Goal: Information Seeking & Learning: Learn about a topic

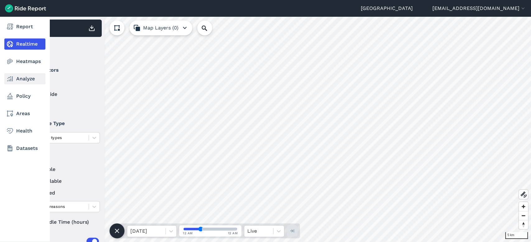
click at [30, 81] on link "Analyze" at bounding box center [24, 78] width 41 height 11
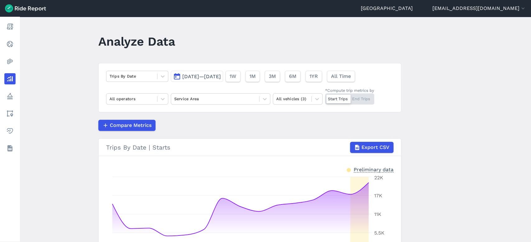
click at [214, 81] on button "[DATE]—[DATE]" at bounding box center [197, 76] width 52 height 11
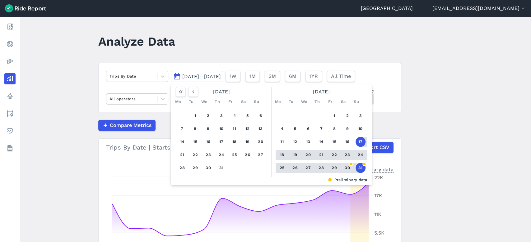
click at [281, 166] on button "25" at bounding box center [282, 168] width 10 height 10
click at [361, 165] on button "31" at bounding box center [360, 168] width 10 height 10
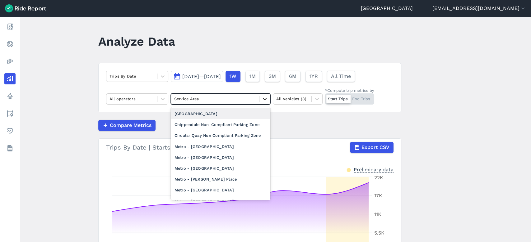
click at [261, 101] on icon at bounding box center [264, 99] width 6 height 6
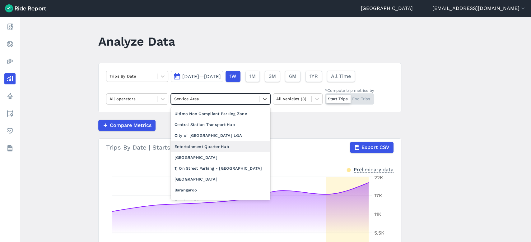
scroll to position [110, 0]
click at [199, 137] on div "City of [GEOGRAPHIC_DATA] LGA" at bounding box center [220, 135] width 99 height 11
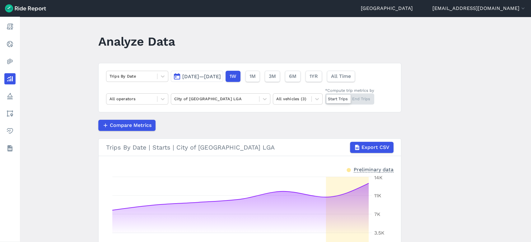
drag, startPoint x: 444, startPoint y: 149, endPoint x: 284, endPoint y: 139, distance: 160.4
click at [284, 139] on h3 "Trips By Date | Starts | City of [GEOGRAPHIC_DATA] LGA Export CSV" at bounding box center [250, 147] width 302 height 17
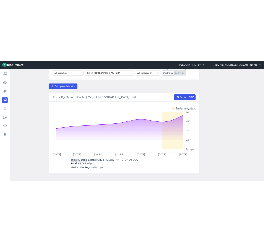
scroll to position [77, 0]
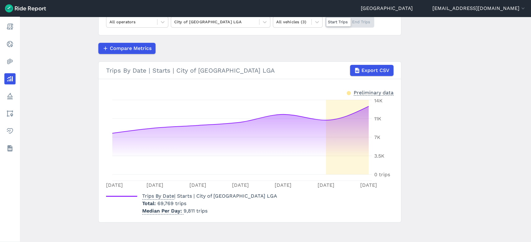
click at [446, 120] on main "Analyze Data Trips By Date [DATE]—[DATE] 1W 1M 3M 6M 1YR All Time All operators…" at bounding box center [275, 130] width 511 height 226
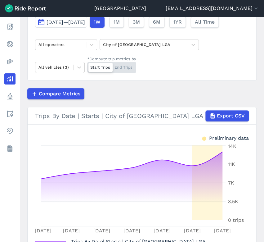
click at [99, 45] on div "Trips By Date [DATE]—[DATE] 1W 1M 3M 6M 1YR All Time All operators City of [GEO…" at bounding box center [142, 33] width 230 height 95
click at [96, 45] on div at bounding box center [91, 44] width 11 height 11
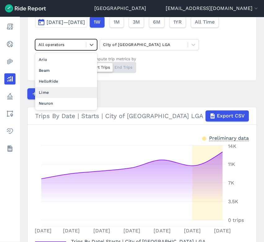
click at [69, 93] on div "Lime" at bounding box center [66, 92] width 62 height 11
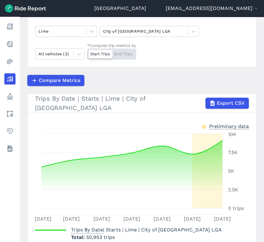
scroll to position [90, 0]
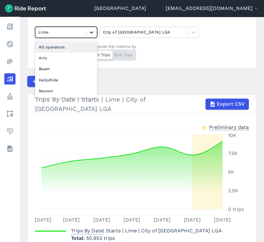
click at [87, 34] on div at bounding box center [91, 32] width 11 height 11
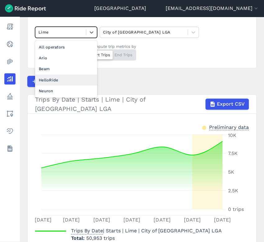
click at [70, 78] on div "HelloRide" at bounding box center [66, 80] width 62 height 11
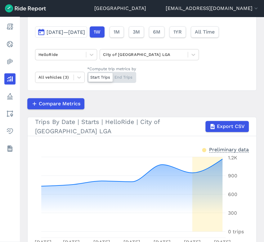
scroll to position [66, 0]
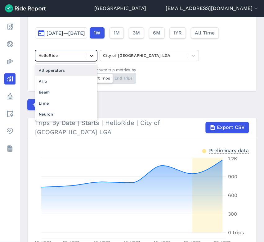
click at [93, 57] on icon at bounding box center [92, 56] width 6 height 6
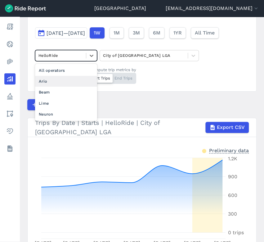
click at [57, 81] on div "Ario" at bounding box center [66, 81] width 62 height 11
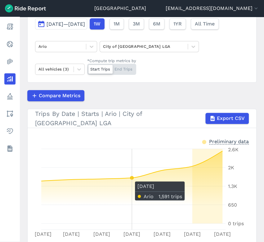
scroll to position [61, 0]
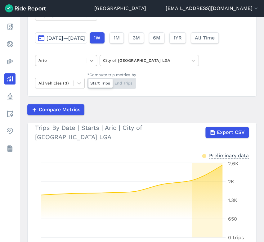
click at [94, 62] on icon at bounding box center [92, 60] width 6 height 6
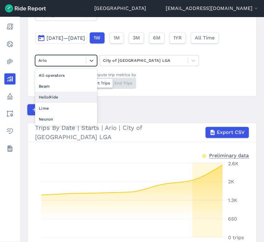
click at [63, 96] on div "HelloRide" at bounding box center [66, 97] width 62 height 11
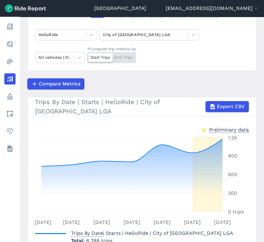
scroll to position [86, 0]
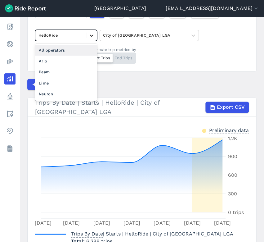
click at [91, 39] on div at bounding box center [91, 35] width 11 height 11
click at [77, 49] on div "All operators" at bounding box center [66, 50] width 62 height 11
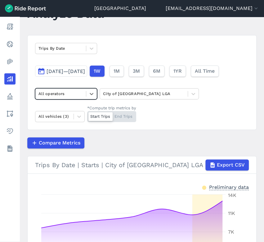
scroll to position [30, 0]
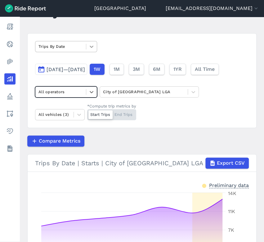
click at [94, 48] on icon at bounding box center [92, 47] width 6 height 6
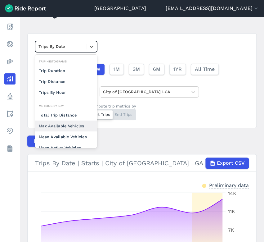
click at [62, 127] on div "Max Available Vehicles" at bounding box center [66, 126] width 62 height 11
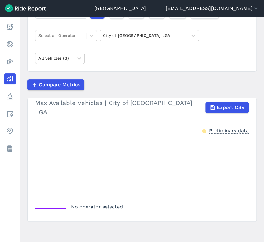
scroll to position [52, 0]
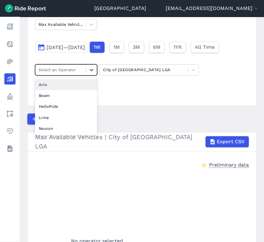
click at [94, 70] on icon at bounding box center [92, 70] width 6 height 6
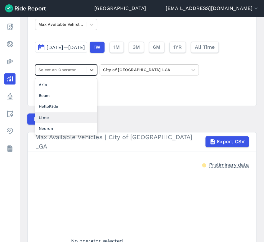
click at [62, 117] on div "Lime" at bounding box center [66, 117] width 62 height 11
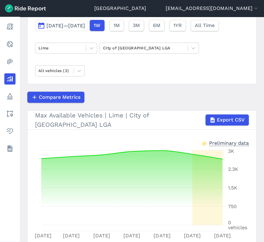
scroll to position [73, 0]
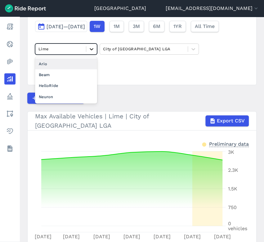
click at [89, 48] on icon at bounding box center [92, 49] width 6 height 6
click at [65, 64] on div "Ario" at bounding box center [66, 63] width 62 height 11
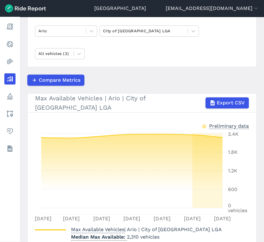
scroll to position [90, 0]
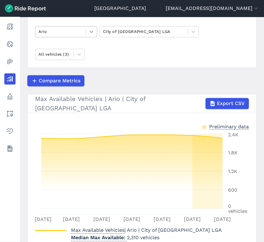
click at [94, 34] on icon at bounding box center [92, 32] width 6 height 6
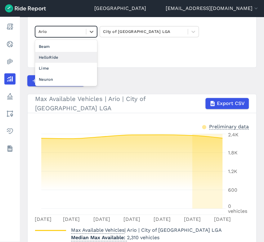
click at [64, 58] on div "HelloRide" at bounding box center [66, 57] width 62 height 11
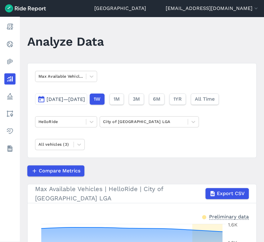
click at [88, 82] on div "Max Available Vehicles [DATE]—[DATE] 1W 1M 3M 6M 1YR All Time HelloRide City of…" at bounding box center [142, 110] width 230 height 95
click at [92, 78] on icon at bounding box center [92, 76] width 6 height 6
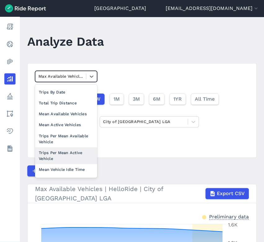
scroll to position [54, 0]
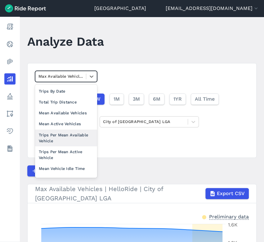
click at [65, 140] on div "Trips Per Mean Available Vehicle" at bounding box center [66, 138] width 62 height 17
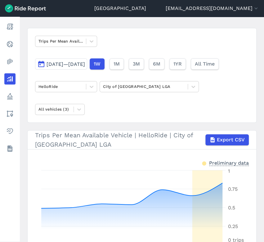
scroll to position [35, 0]
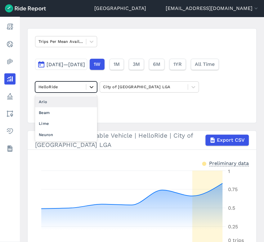
click at [91, 89] on icon at bounding box center [92, 87] width 6 height 6
click at [59, 103] on div "Ario" at bounding box center [66, 101] width 62 height 11
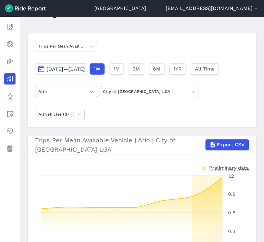
scroll to position [30, 0]
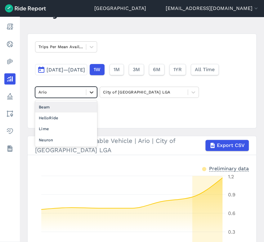
click at [94, 92] on icon at bounding box center [92, 92] width 6 height 6
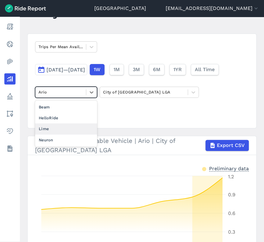
click at [51, 129] on div "Lime" at bounding box center [66, 128] width 62 height 11
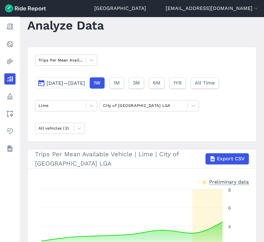
scroll to position [15, 0]
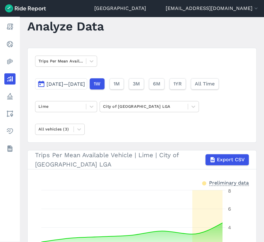
click at [85, 83] on span "[DATE]—[DATE]" at bounding box center [66, 84] width 39 height 6
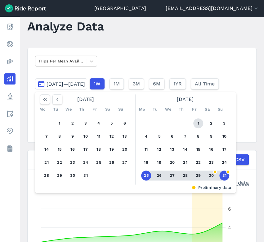
click at [197, 124] on button "1" at bounding box center [199, 123] width 10 height 10
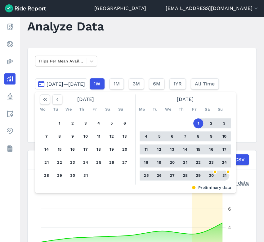
click at [226, 175] on button "31" at bounding box center [225, 176] width 10 height 10
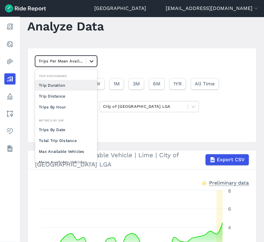
click at [92, 59] on icon at bounding box center [92, 61] width 6 height 6
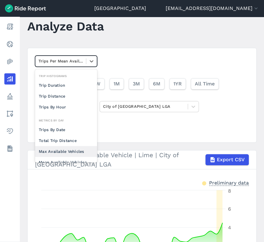
click at [67, 148] on div "Max Available Vehicles" at bounding box center [66, 151] width 62 height 11
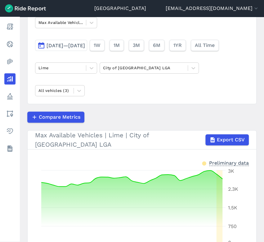
scroll to position [34, 0]
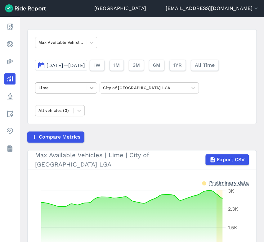
click at [93, 91] on div at bounding box center [91, 88] width 11 height 11
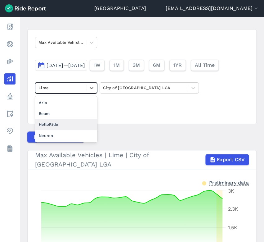
click at [64, 121] on div "HelloRide" at bounding box center [66, 124] width 62 height 11
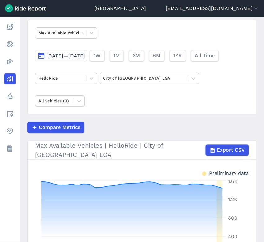
scroll to position [37, 0]
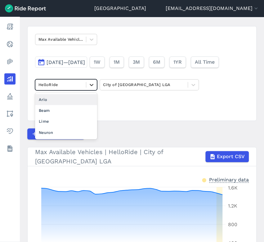
click at [93, 84] on icon at bounding box center [92, 85] width 6 height 6
click at [52, 101] on div "Ario" at bounding box center [66, 99] width 62 height 11
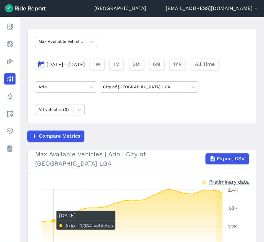
scroll to position [22, 0]
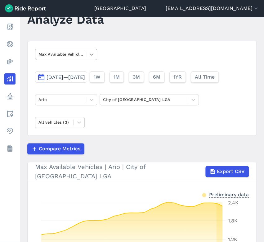
click at [89, 54] on icon at bounding box center [92, 54] width 6 height 6
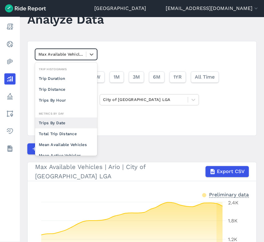
click at [62, 120] on div "Trips By Date" at bounding box center [66, 122] width 62 height 11
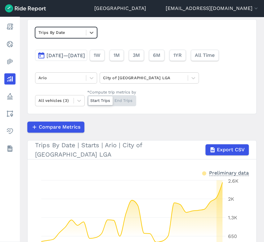
scroll to position [44, 0]
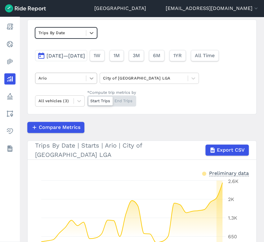
click at [91, 80] on icon at bounding box center [92, 78] width 6 height 6
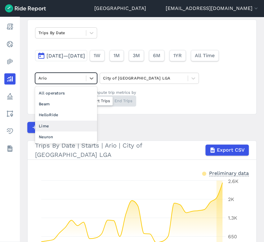
click at [51, 125] on div "Lime" at bounding box center [66, 126] width 62 height 11
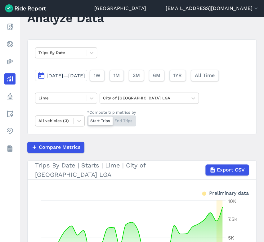
scroll to position [23, 0]
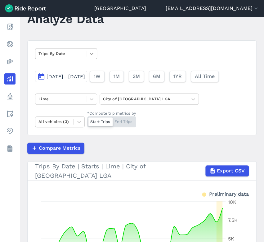
click at [93, 57] on div at bounding box center [91, 53] width 11 height 11
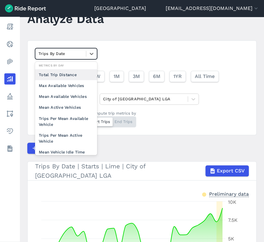
scroll to position [52, 0]
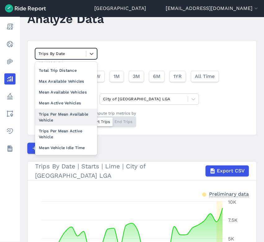
click at [65, 117] on div "Trips Per Mean Available Vehicle" at bounding box center [66, 117] width 62 height 17
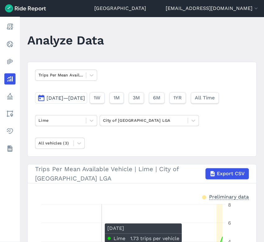
scroll to position [1, 0]
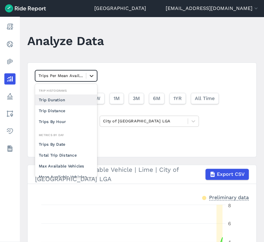
click at [91, 73] on icon at bounding box center [92, 76] width 6 height 6
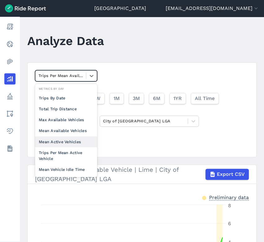
scroll to position [48, 0]
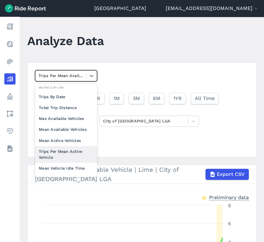
click at [67, 151] on div "Trips Per Mean Active Vehicle" at bounding box center [66, 154] width 62 height 17
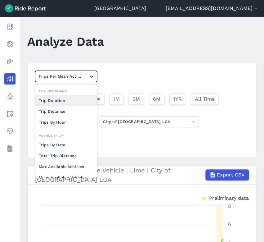
click at [95, 81] on div at bounding box center [91, 76] width 11 height 11
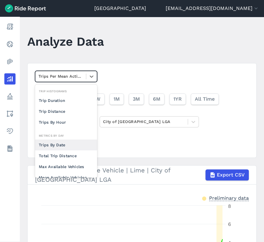
click at [61, 141] on div "Trips By Date" at bounding box center [66, 145] width 62 height 11
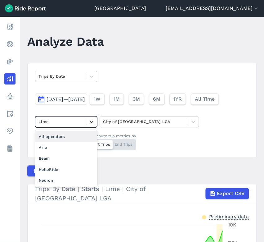
click at [90, 122] on icon at bounding box center [92, 122] width 6 height 6
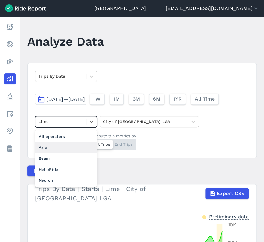
click at [57, 150] on div "Ario" at bounding box center [66, 147] width 62 height 11
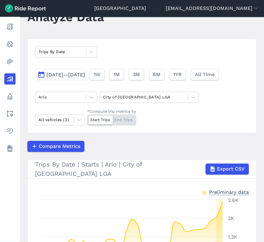
scroll to position [25, 0]
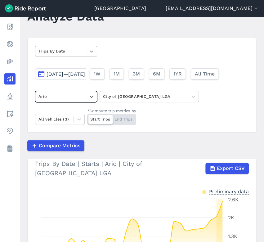
click at [92, 55] on div at bounding box center [91, 51] width 11 height 11
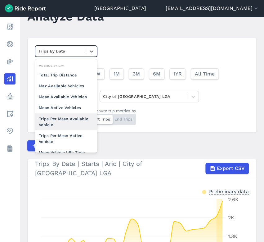
scroll to position [54, 0]
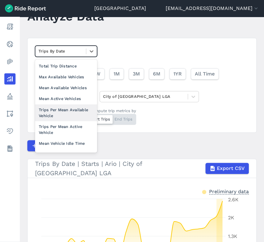
click at [65, 114] on div "Trips Per Mean Available Vehicle" at bounding box center [66, 112] width 62 height 17
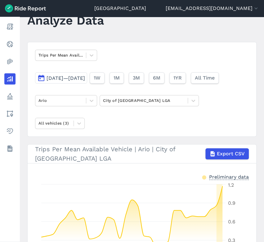
scroll to position [20, 0]
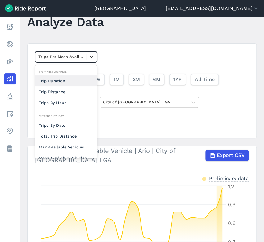
click at [90, 58] on icon at bounding box center [92, 57] width 6 height 6
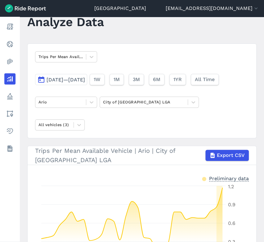
click at [115, 50] on div "Trips Per Mean Available Vehicle [DATE]—[DATE] 1W 1M 3M 6M 1YR All Time Ario Ci…" at bounding box center [142, 91] width 230 height 95
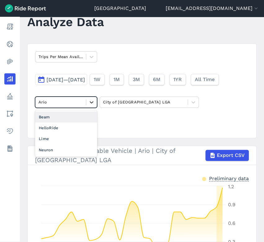
click at [91, 103] on icon at bounding box center [92, 102] width 4 height 2
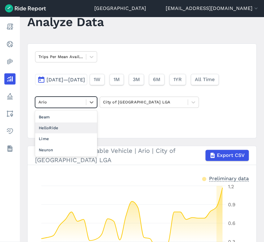
click at [66, 128] on div "HelloRide" at bounding box center [66, 127] width 62 height 11
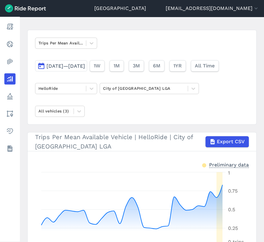
scroll to position [30, 0]
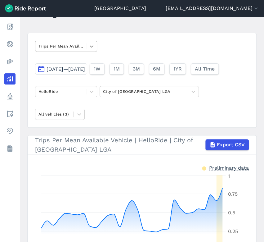
click at [92, 48] on icon at bounding box center [92, 46] width 6 height 6
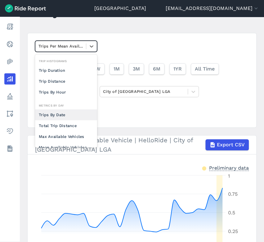
click at [62, 112] on div "Trips By Date" at bounding box center [66, 114] width 62 height 11
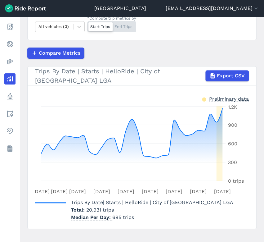
scroll to position [118, 0]
